Goal: Task Accomplishment & Management: Manage account settings

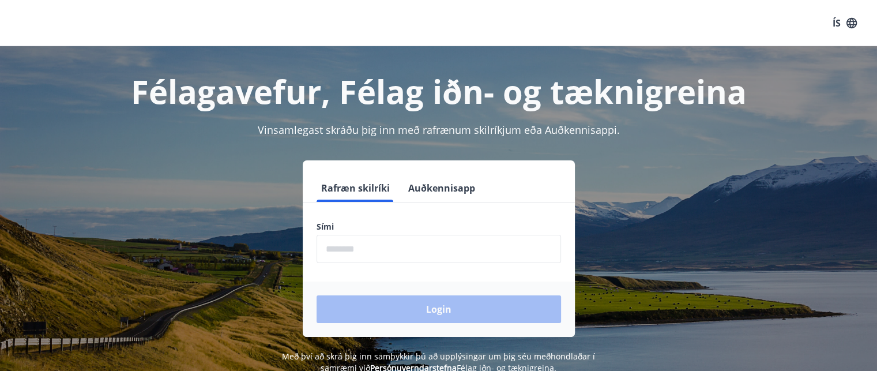
click at [336, 260] on input "phone" at bounding box center [438, 249] width 244 height 28
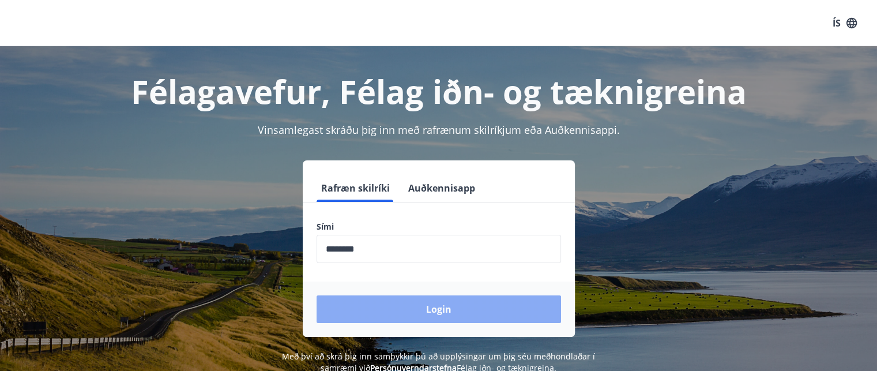
click at [405, 312] on button "Login" at bounding box center [438, 309] width 244 height 28
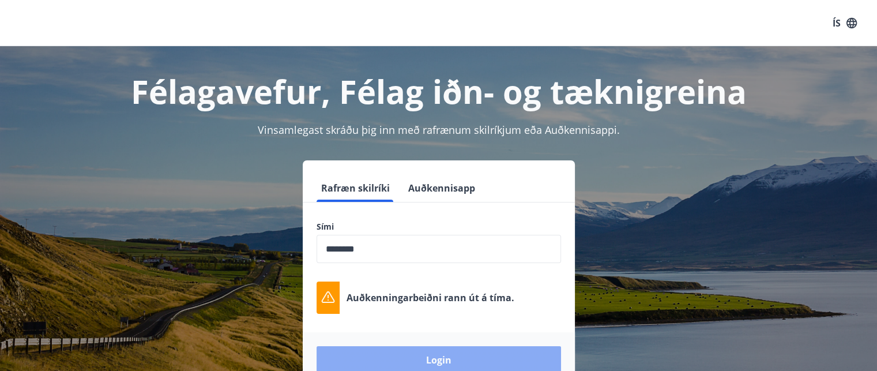
click at [455, 359] on button "Login" at bounding box center [438, 360] width 244 height 28
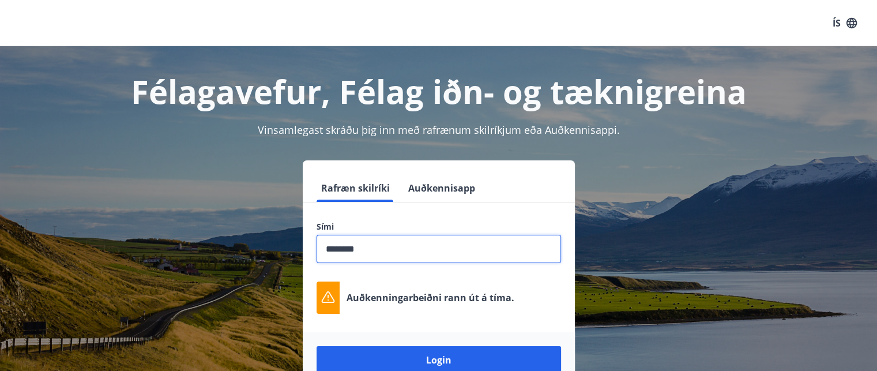
click at [365, 251] on input "phone" at bounding box center [438, 249] width 244 height 28
click at [316, 346] on button "Login" at bounding box center [438, 360] width 244 height 28
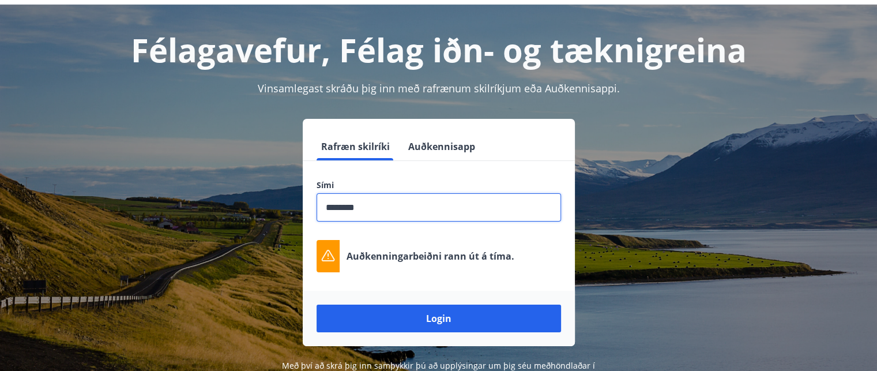
scroll to position [44, 0]
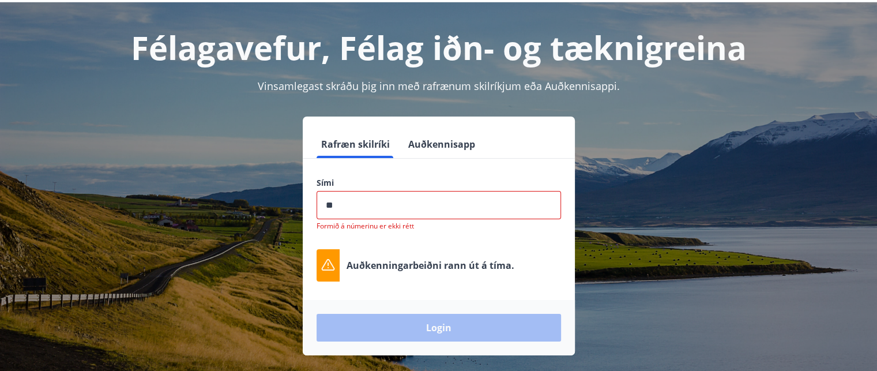
click at [665, 207] on div "Rafræn skilríki Auðkennisapp Sími ​ Formið á númerinu er ekki rétt Auðkenningar…" at bounding box center [438, 235] width 802 height 239
click at [337, 203] on input "phone" at bounding box center [438, 205] width 244 height 28
click at [363, 207] on input "phone" at bounding box center [438, 205] width 244 height 28
click at [362, 202] on input "phone" at bounding box center [438, 205] width 244 height 28
click at [394, 209] on input "phone" at bounding box center [438, 205] width 244 height 28
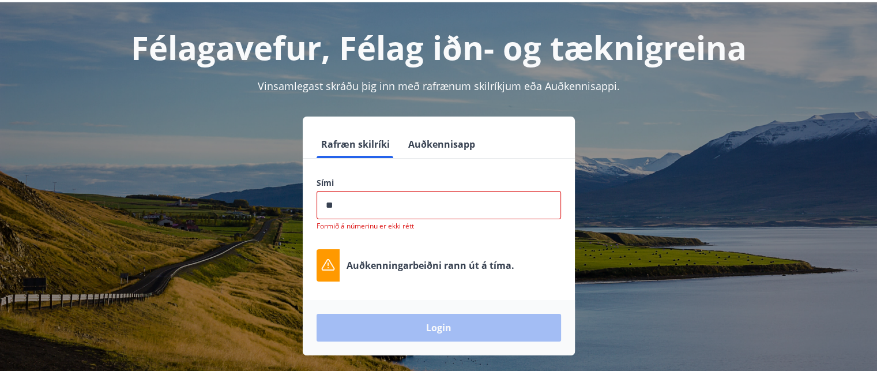
click at [399, 208] on input "phone" at bounding box center [438, 205] width 244 height 28
type input "*"
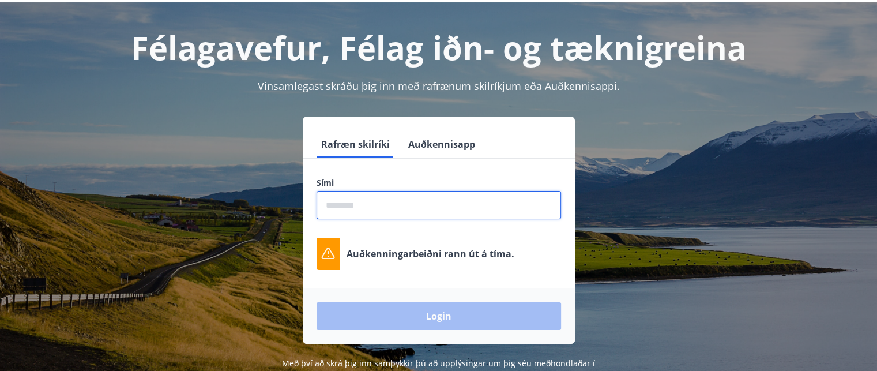
click at [406, 212] on input "phone" at bounding box center [438, 205] width 244 height 28
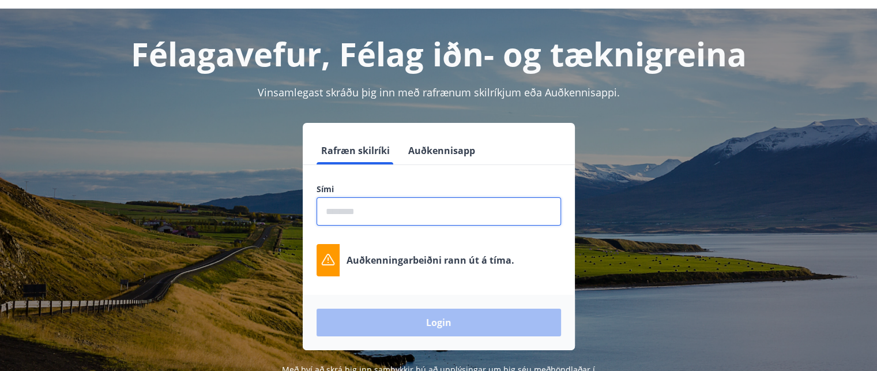
scroll to position [58, 0]
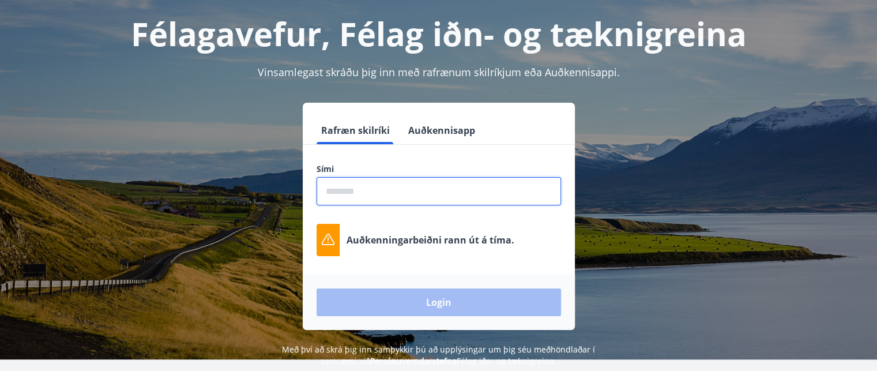
click at [412, 193] on input "phone" at bounding box center [438, 191] width 244 height 28
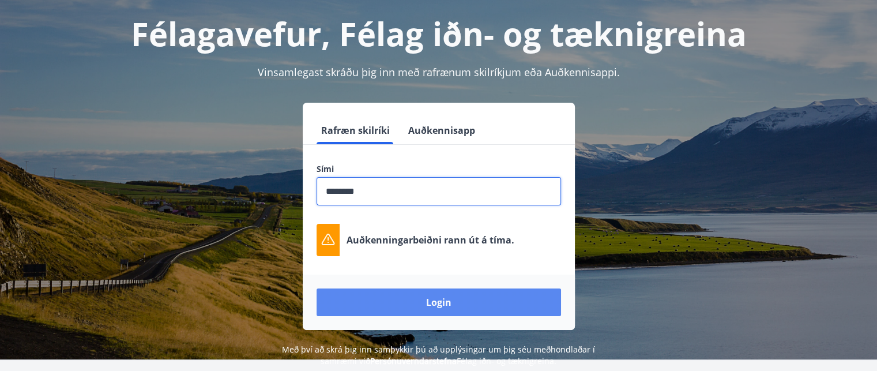
type input "********"
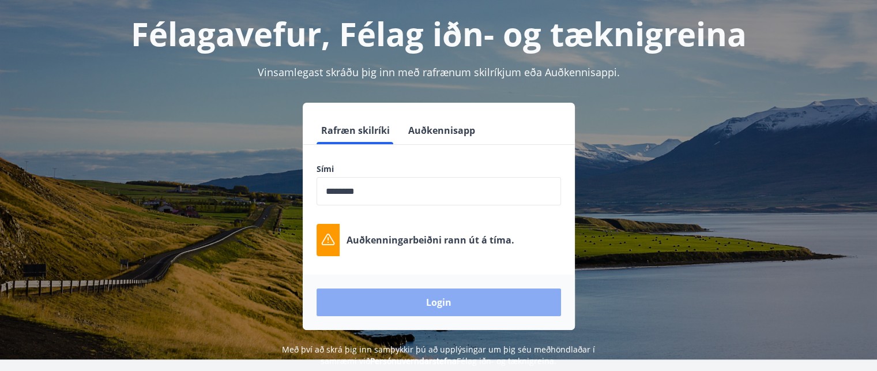
click at [410, 301] on button "Login" at bounding box center [438, 302] width 244 height 28
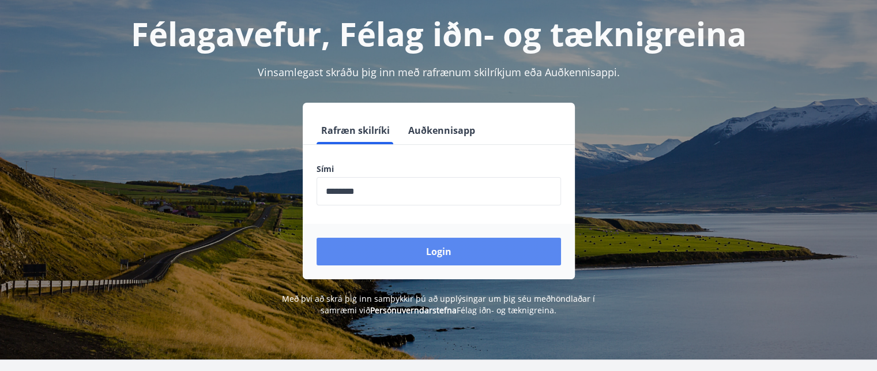
click at [406, 248] on button "Login" at bounding box center [438, 251] width 244 height 28
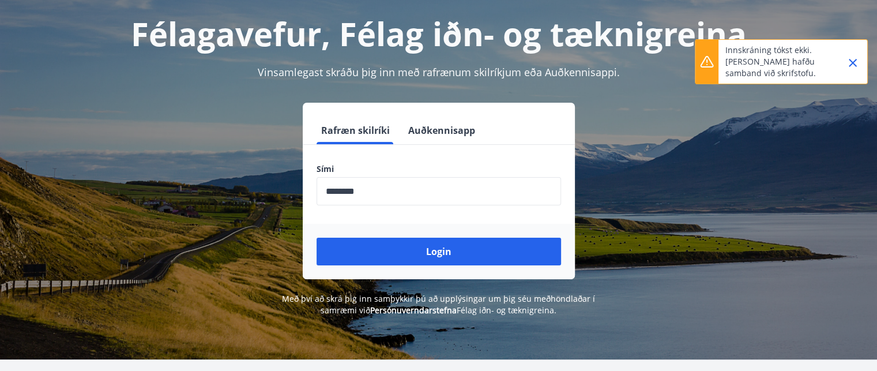
click at [855, 61] on icon "Close" at bounding box center [853, 63] width 14 height 14
